Goal: Use online tool/utility: Utilize a website feature to perform a specific function

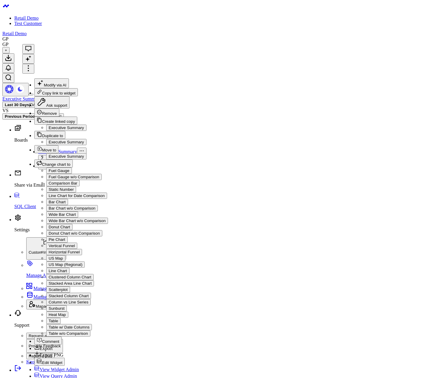
drag, startPoint x: 167, startPoint y: 132, endPoint x: 137, endPoint y: 78, distance: 61.8
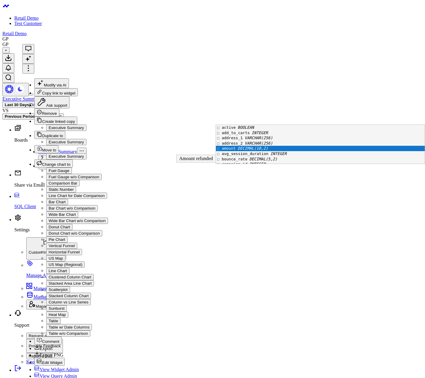
scroll to position [3, 0]
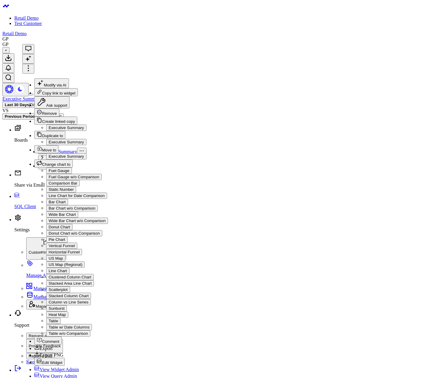
drag, startPoint x: 385, startPoint y: 134, endPoint x: 219, endPoint y: 123, distance: 166.0
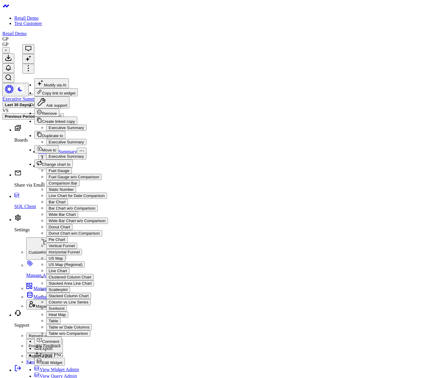
drag, startPoint x: 295, startPoint y: 129, endPoint x: 255, endPoint y: 127, distance: 40.0
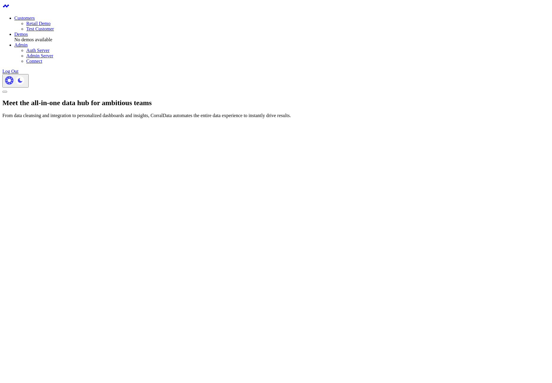
click at [50, 22] on link "Retail Demo" at bounding box center [38, 23] width 24 height 5
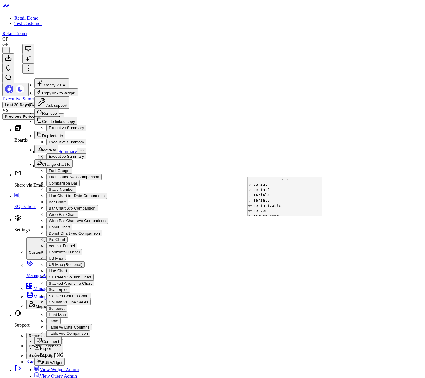
scroll to position [686, 0]
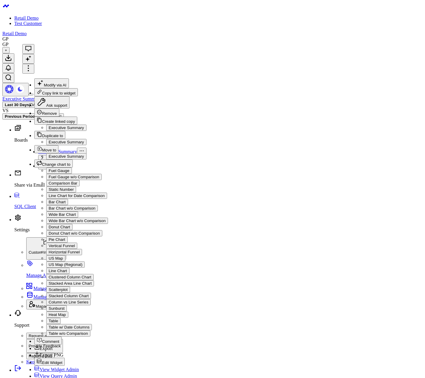
drag, startPoint x: 292, startPoint y: 202, endPoint x: 167, endPoint y: 65, distance: 185.3
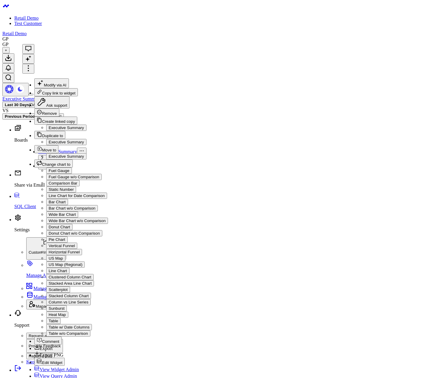
drag, startPoint x: 268, startPoint y: 180, endPoint x: 207, endPoint y: 104, distance: 96.6
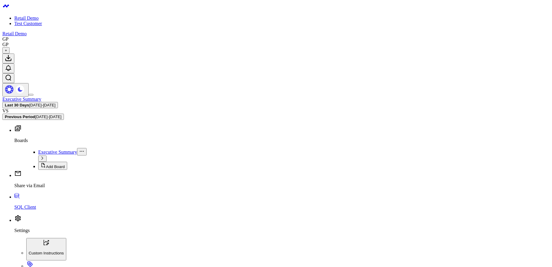
click at [56, 103] on span "[DATE] - [DATE]" at bounding box center [42, 105] width 26 height 4
